Goal: Information Seeking & Learning: Learn about a topic

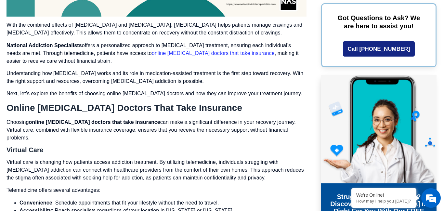
scroll to position [1004, 0]
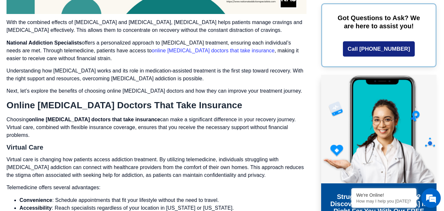
click at [222, 48] on link "online suboxone doctors that take insurance" at bounding box center [213, 51] width 123 height 6
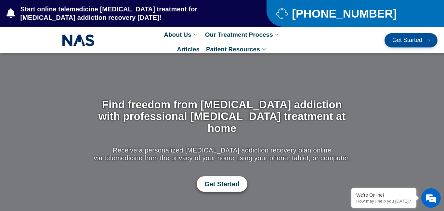
click at [237, 180] on span "Get Started" at bounding box center [221, 184] width 35 height 8
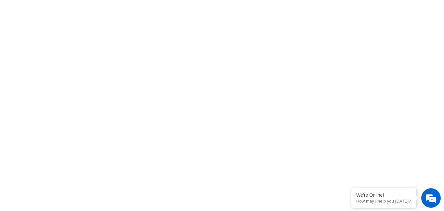
scroll to position [308, 0]
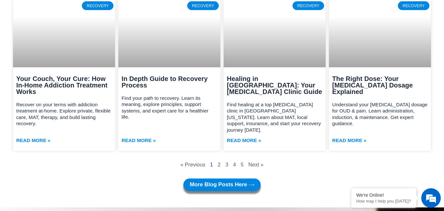
scroll to position [2325, 0]
